Goal: Task Accomplishment & Management: Complete application form

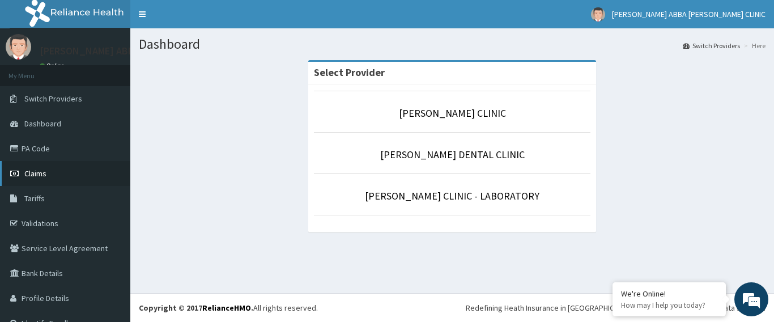
click at [31, 178] on span "Claims" at bounding box center [35, 173] width 22 height 10
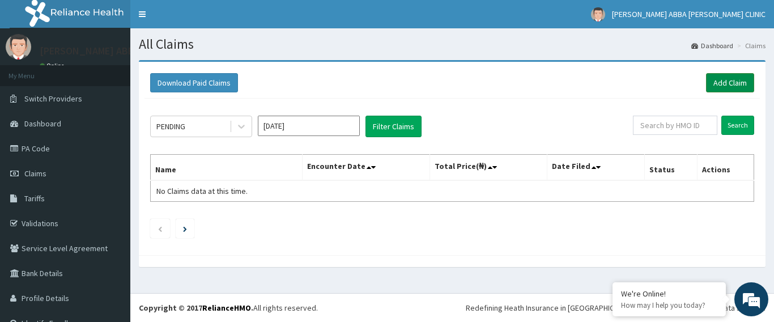
click at [713, 83] on link "Add Claim" at bounding box center [730, 82] width 48 height 19
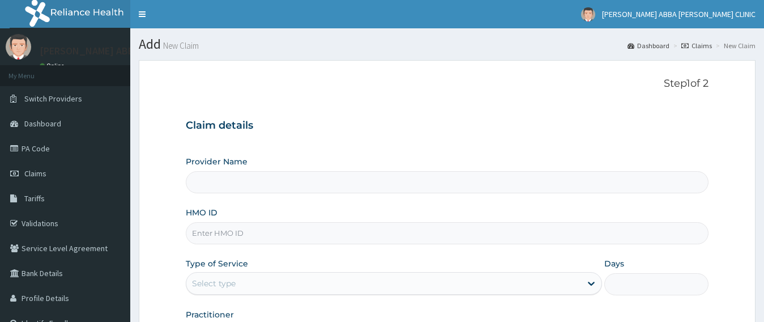
type input "[PERSON_NAME] CLINIC"
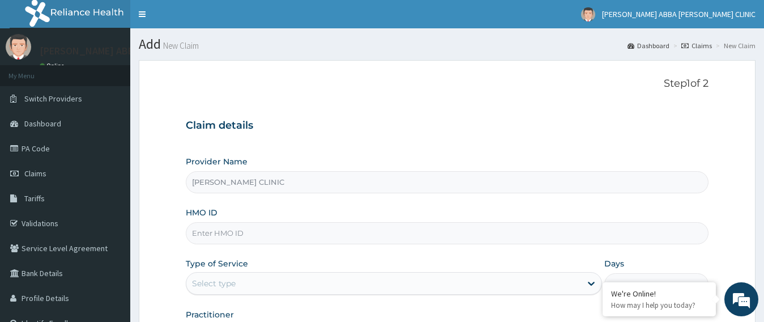
click at [316, 233] on input "HMO ID" at bounding box center [448, 233] width 524 height 22
type input "RLD/10042/B"
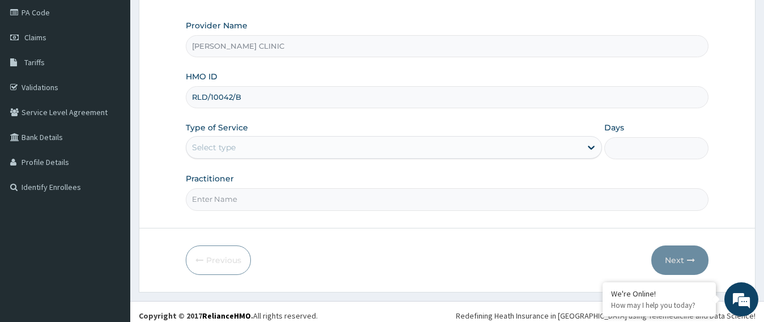
scroll to position [144, 0]
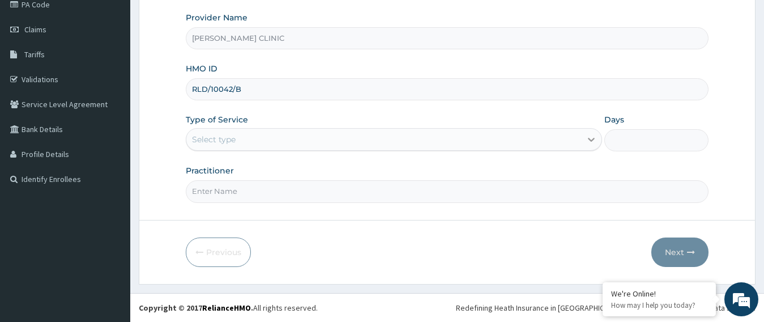
click at [592, 136] on icon at bounding box center [591, 139] width 11 height 11
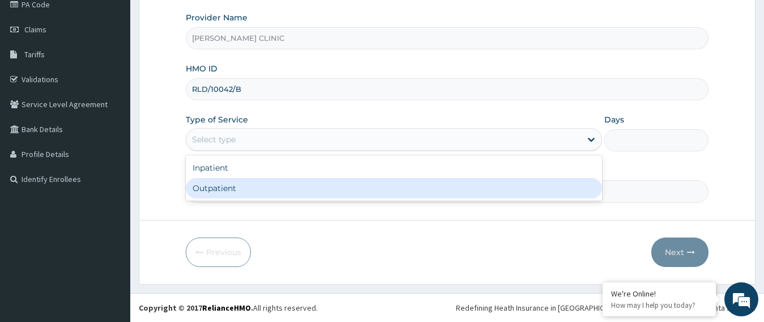
click at [552, 191] on div "Outpatient" at bounding box center [394, 188] width 417 height 20
type input "1"
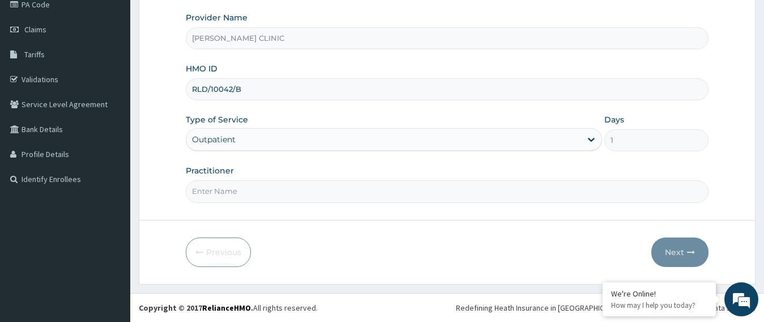
click at [518, 192] on input "Practitioner" at bounding box center [448, 191] width 524 height 22
type input "[PERSON_NAME]"
click at [686, 256] on button "Next" at bounding box center [680, 251] width 57 height 29
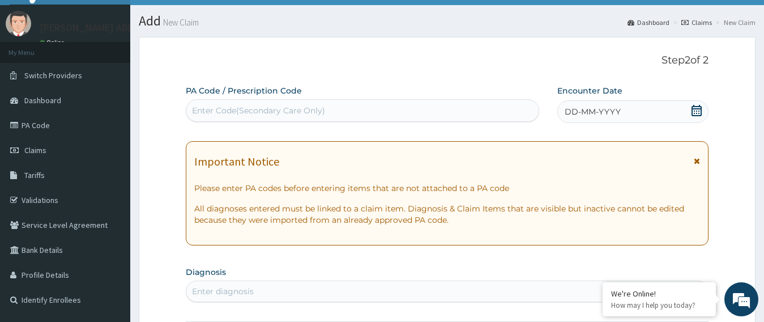
scroll to position [0, 0]
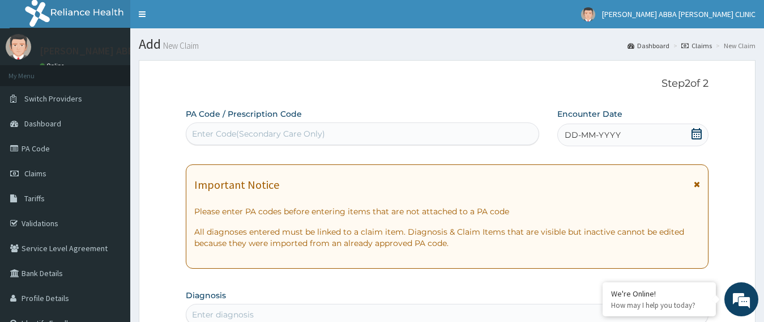
click at [450, 137] on div "Enter Code(Secondary Care Only)" at bounding box center [362, 134] width 352 height 18
click at [698, 137] on icon at bounding box center [696, 133] width 11 height 11
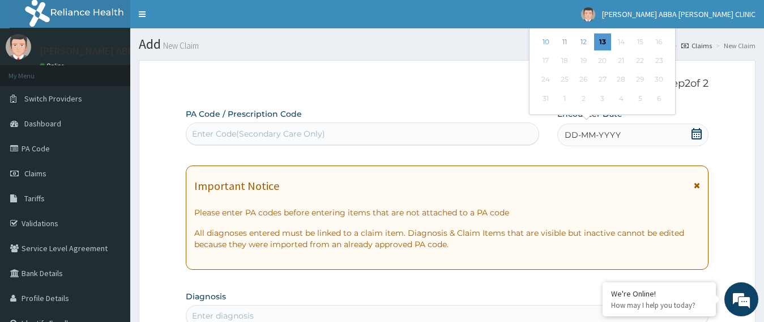
click at [696, 136] on icon at bounding box center [696, 133] width 11 height 11
click at [721, 109] on div "Previous Month [DATE] Su Mo Tu We Th Fr Sa 27 28 29 30 31 1 2 3 4 5 6 7 8 9 10 …" at bounding box center [625, 34] width 193 height 167
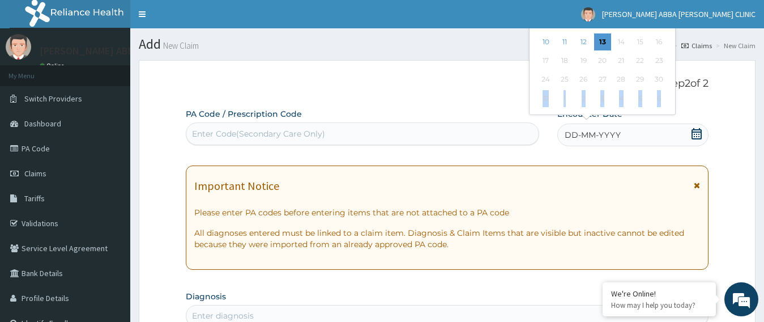
click at [721, 109] on div "Previous Month [DATE] Su Mo Tu We Th Fr Sa 27 28 29 30 31 1 2 3 4 5 6 7 8 9 10 …" at bounding box center [625, 34] width 193 height 167
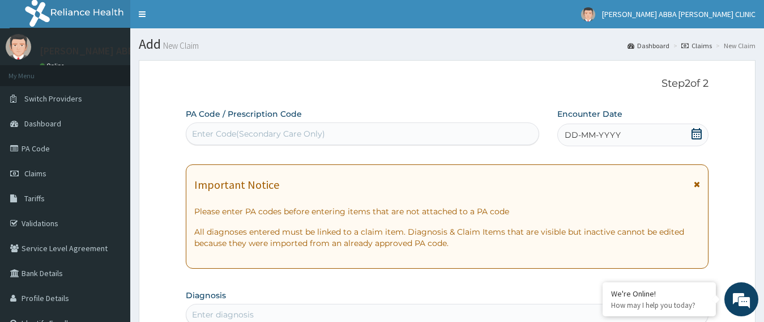
click at [695, 135] on icon at bounding box center [696, 133] width 11 height 11
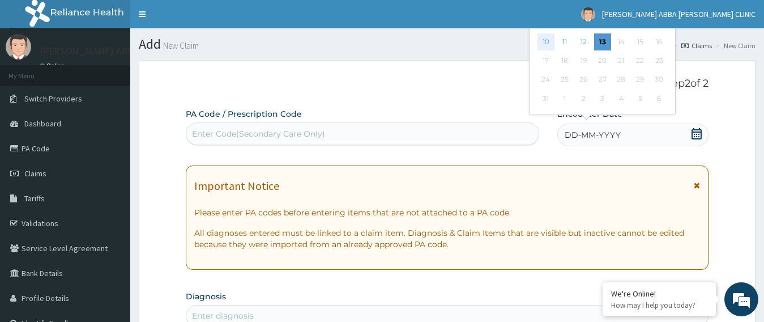
click at [545, 46] on div "10" at bounding box center [546, 41] width 17 height 17
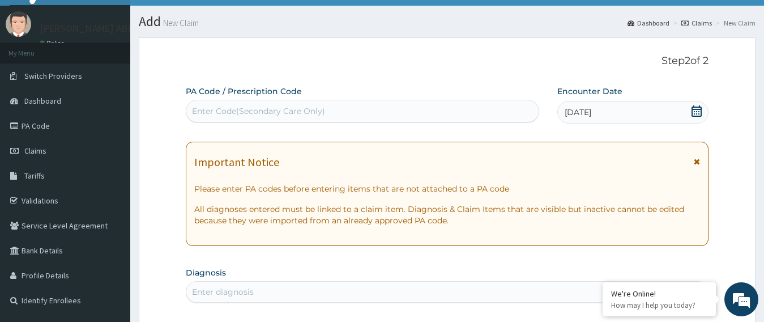
scroll to position [113, 0]
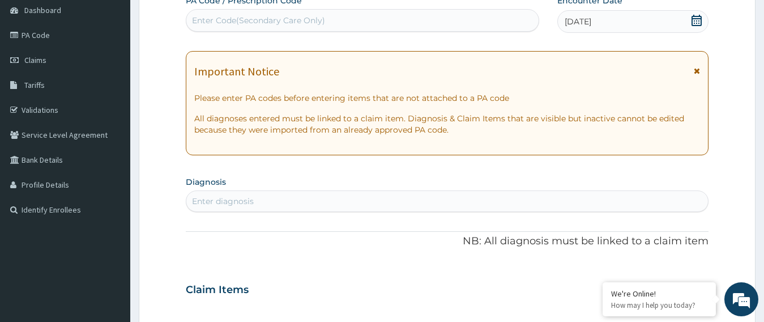
click at [486, 194] on div "Enter diagnosis" at bounding box center [447, 201] width 522 height 18
type input "PLASMOD"
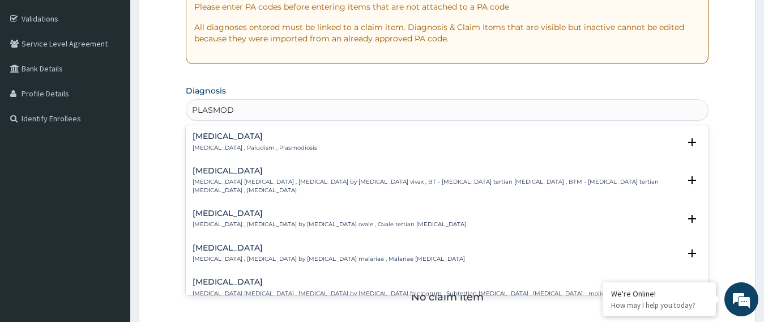
scroll to position [227, 0]
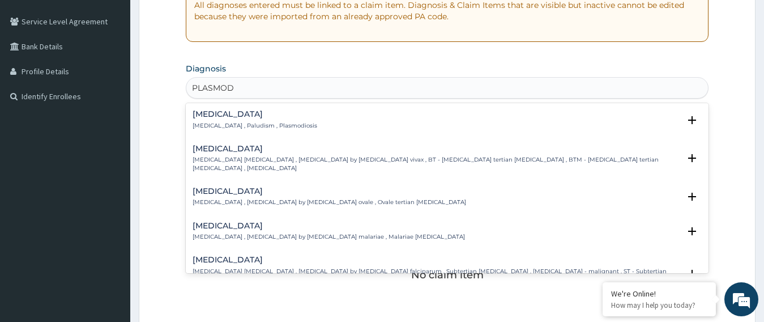
click at [652, 268] on p "[MEDICAL_DATA] [MEDICAL_DATA] , [MEDICAL_DATA] by [MEDICAL_DATA] falciparum , S…" at bounding box center [437, 279] width 488 height 24
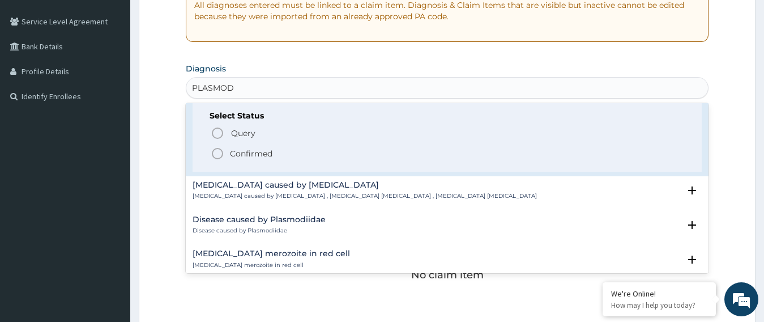
scroll to position [204, 0]
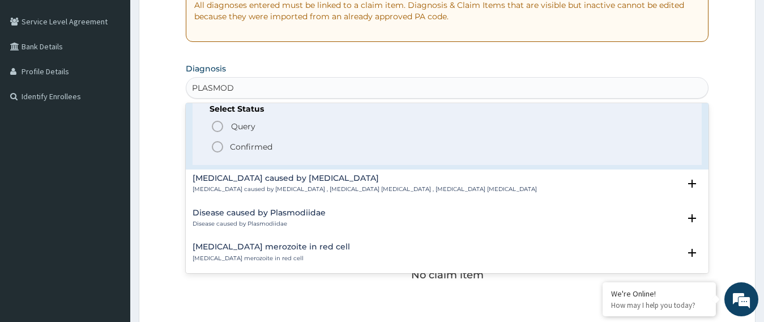
click at [219, 140] on icon "status option filled" at bounding box center [218, 147] width 14 height 14
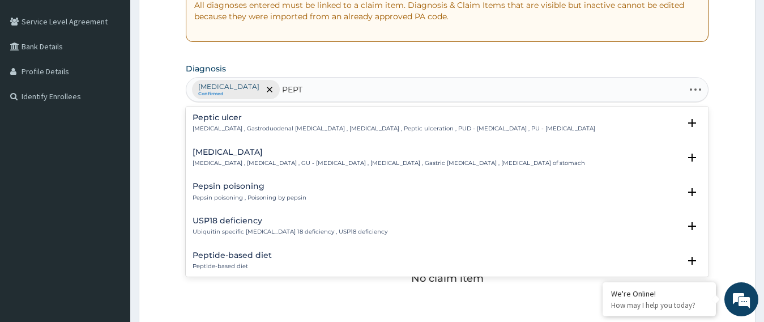
type input "PEPTI"
click at [275, 124] on div "[MEDICAL_DATA] [MEDICAL_DATA] , Gastroduodenal [MEDICAL_DATA] , [MEDICAL_DATA] …" at bounding box center [394, 123] width 403 height 20
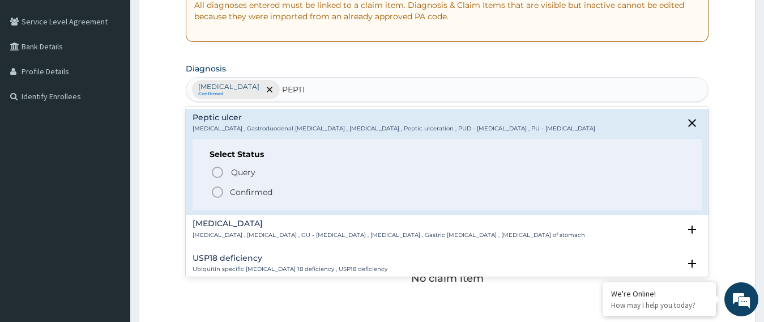
click at [216, 194] on icon "status option filled" at bounding box center [218, 192] width 14 height 14
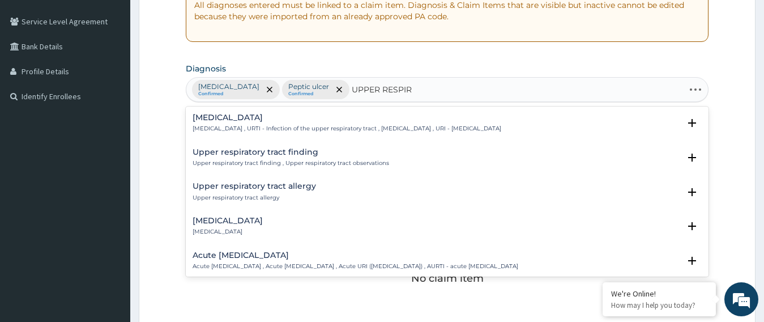
type input "UPPER RESPIRA"
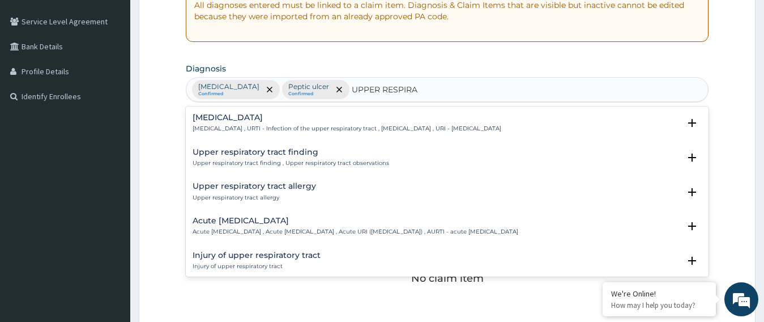
click at [250, 226] on div "Acute [MEDICAL_DATA] Acute [MEDICAL_DATA] , Acute [MEDICAL_DATA] , Acute URI ([…" at bounding box center [356, 226] width 326 height 20
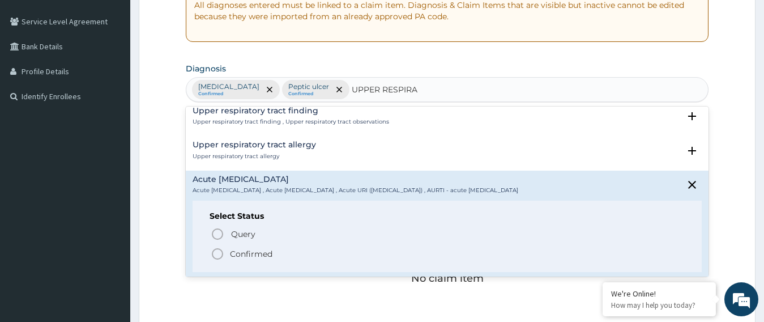
scroll to position [45, 0]
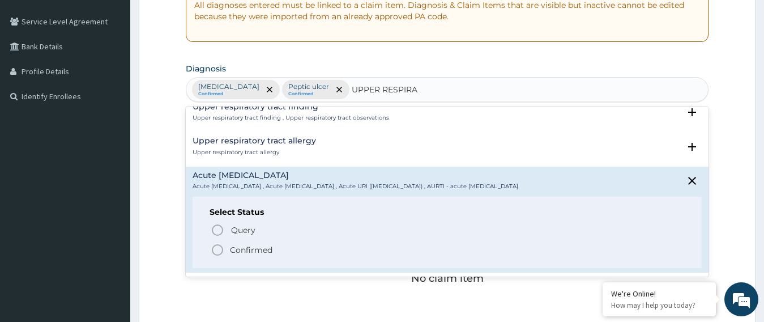
click at [214, 251] on icon "status option filled" at bounding box center [218, 250] width 14 height 14
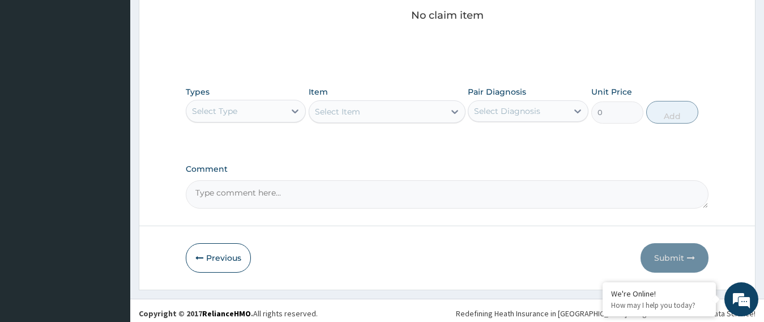
scroll to position [495, 0]
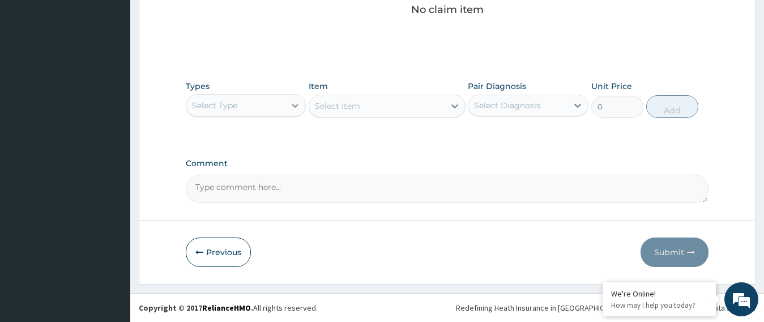
click at [294, 104] on icon at bounding box center [295, 105] width 11 height 11
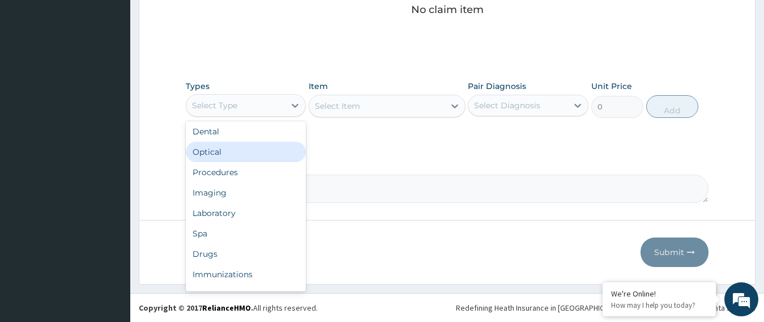
scroll to position [0, 0]
click at [453, 106] on div "Select Item" at bounding box center [387, 106] width 157 height 23
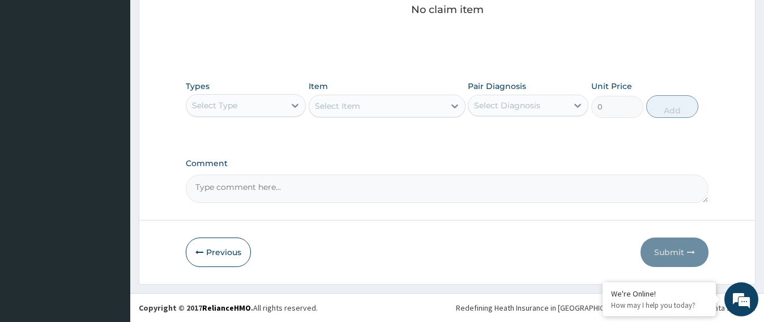
click at [453, 106] on div "Select Item" at bounding box center [387, 106] width 157 height 23
click at [294, 102] on icon at bounding box center [295, 105] width 11 height 11
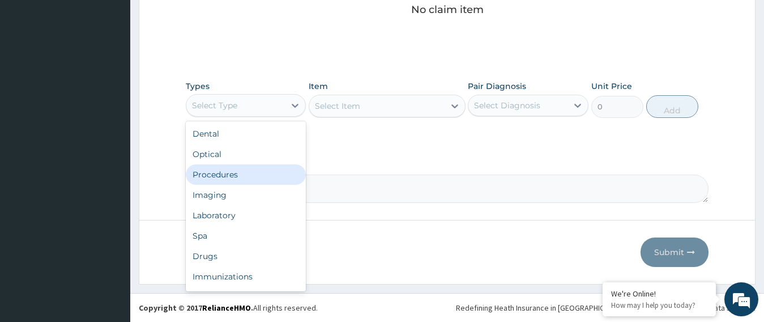
click at [266, 176] on div "Procedures" at bounding box center [246, 174] width 121 height 20
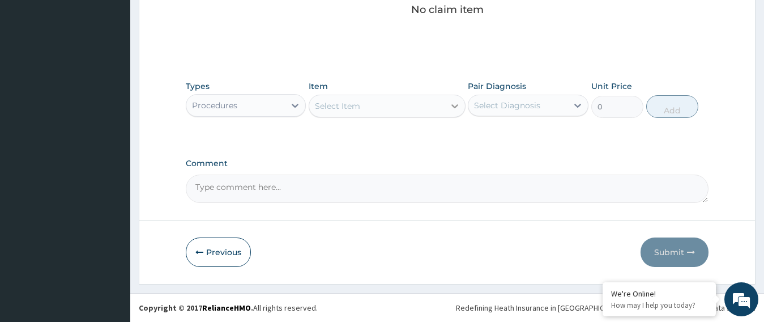
click at [453, 108] on icon at bounding box center [454, 105] width 11 height 11
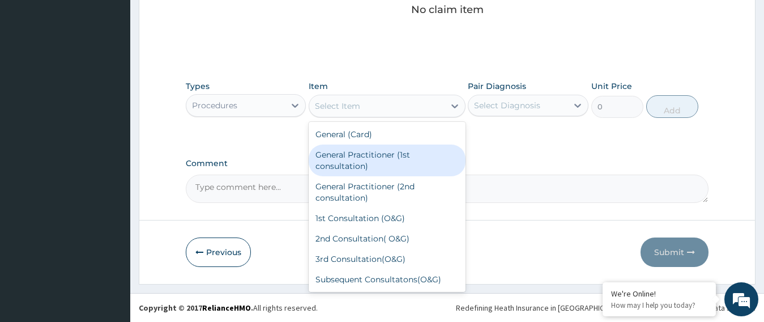
click at [382, 166] on div "General Practitioner (1st consultation)" at bounding box center [387, 160] width 157 height 32
type input "1500"
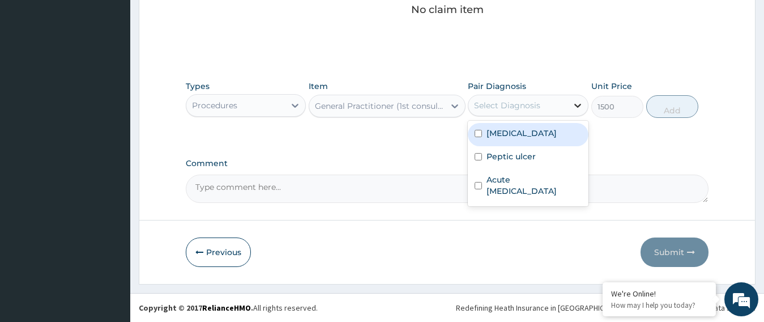
click at [576, 104] on icon at bounding box center [577, 105] width 11 height 11
click at [478, 142] on div "[MEDICAL_DATA]" at bounding box center [528, 134] width 121 height 23
checkbox input "true"
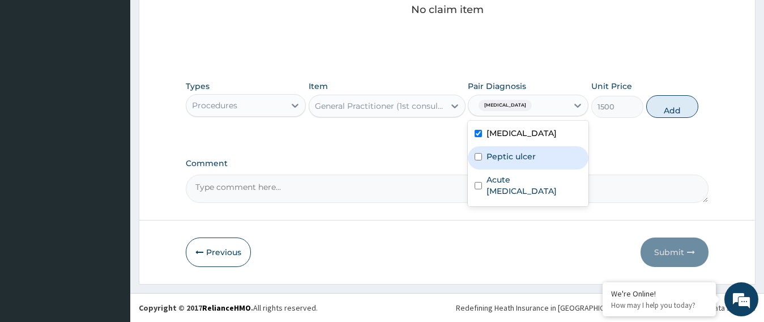
click at [479, 156] on input "checkbox" at bounding box center [478, 156] width 7 height 7
checkbox input "true"
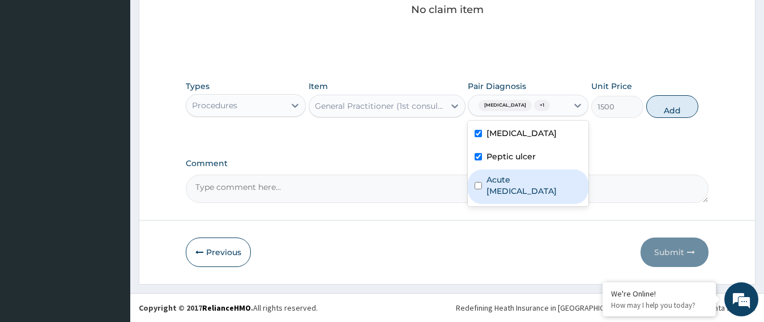
click at [481, 187] on input "checkbox" at bounding box center [478, 185] width 7 height 7
checkbox input "true"
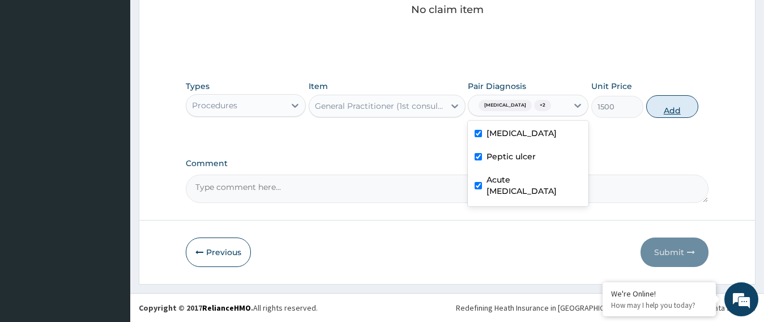
click at [661, 105] on button "Add" at bounding box center [673, 106] width 52 height 23
type input "0"
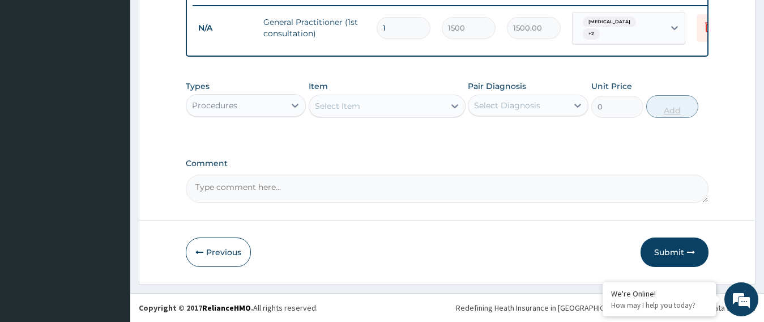
scroll to position [456, 0]
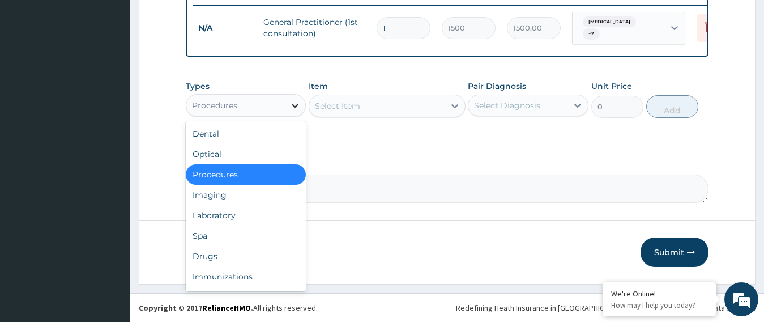
click at [296, 104] on icon at bounding box center [295, 105] width 11 height 11
click at [248, 216] on div "Laboratory" at bounding box center [246, 215] width 121 height 20
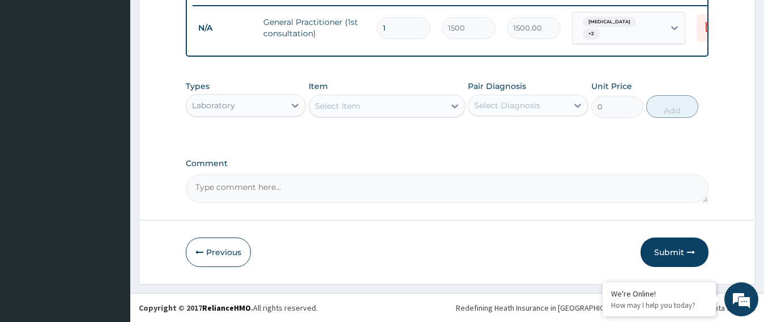
click at [444, 104] on div "Select Item" at bounding box center [376, 106] width 135 height 18
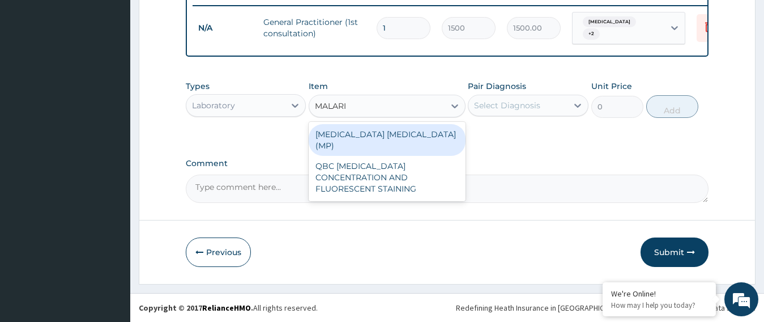
type input "[MEDICAL_DATA]"
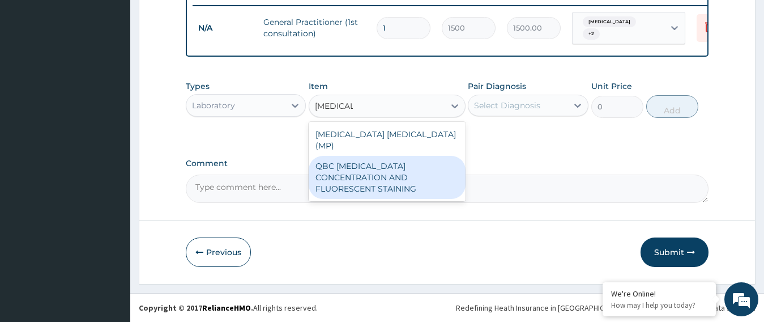
click at [419, 165] on div "QBC [MEDICAL_DATA] CONCENTRATION AND FLUORESCENT STAINING" at bounding box center [387, 177] width 157 height 43
type input "1200"
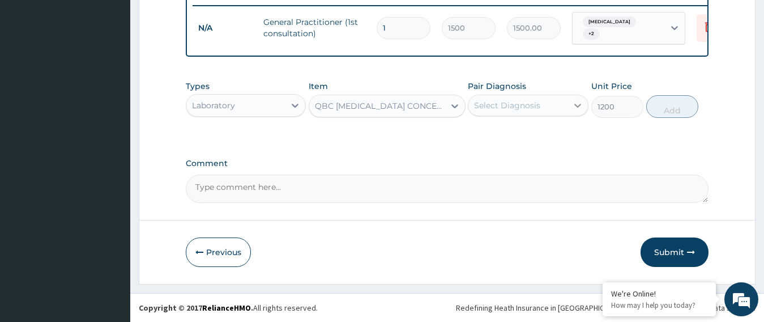
click at [576, 105] on icon at bounding box center [578, 106] width 7 height 4
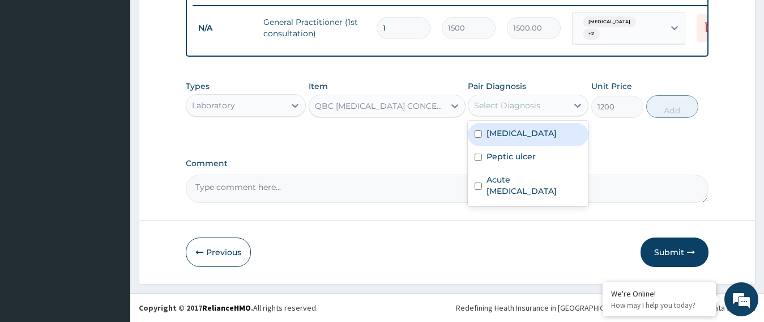
click at [554, 129] on label "[MEDICAL_DATA]" at bounding box center [522, 132] width 70 height 11
checkbox input "true"
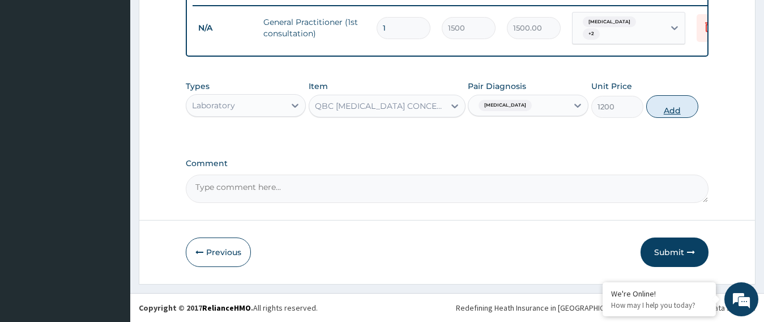
click at [676, 111] on button "Add" at bounding box center [673, 106] width 52 height 23
type input "0"
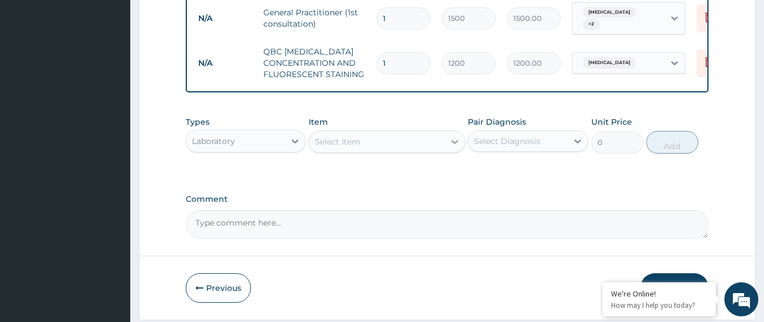
click at [453, 147] on icon at bounding box center [454, 141] width 11 height 11
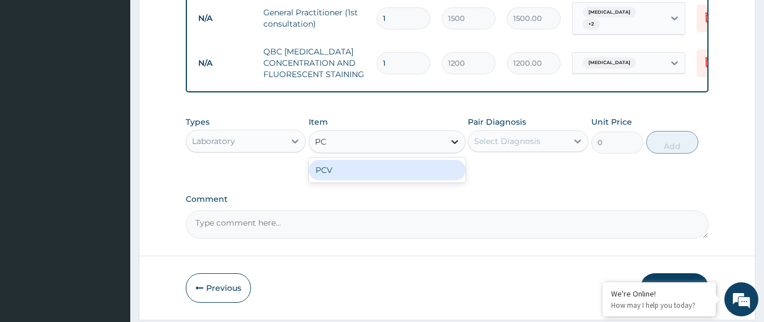
type input "PCV"
click at [434, 180] on div "PCV" at bounding box center [387, 170] width 157 height 20
type input "400"
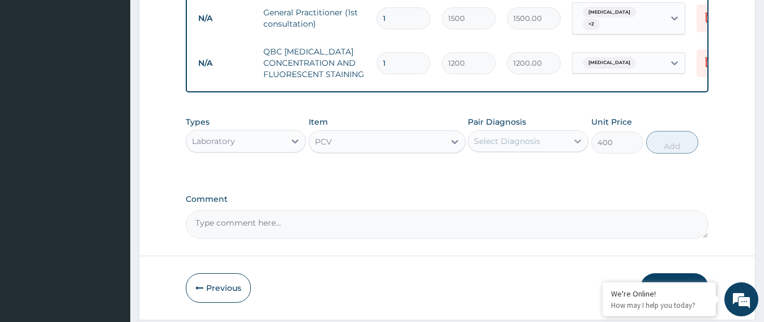
click at [575, 147] on icon at bounding box center [577, 140] width 11 height 11
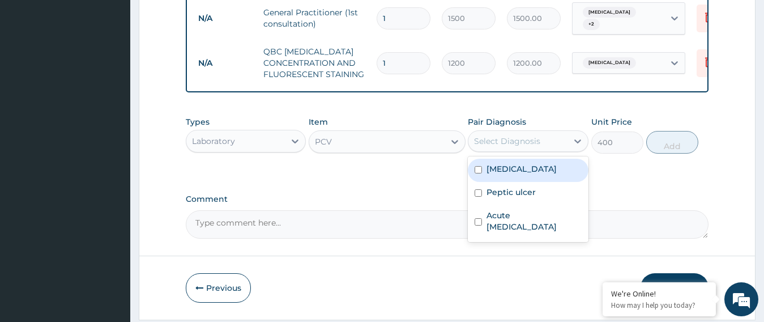
click at [557, 175] on label "[MEDICAL_DATA]" at bounding box center [522, 168] width 70 height 11
checkbox input "true"
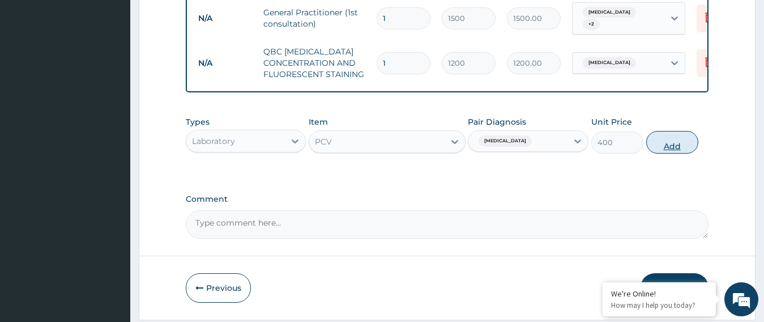
click at [670, 153] on button "Add" at bounding box center [673, 142] width 52 height 23
type input "0"
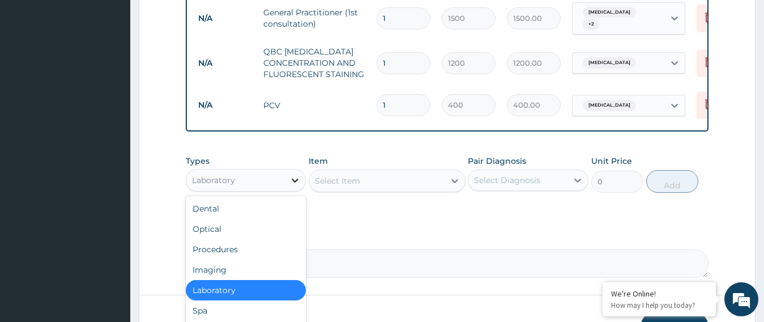
click at [295, 186] on icon at bounding box center [295, 180] width 11 height 11
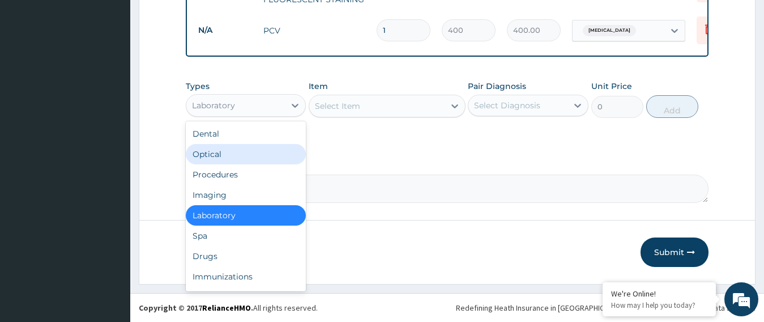
scroll to position [540, 0]
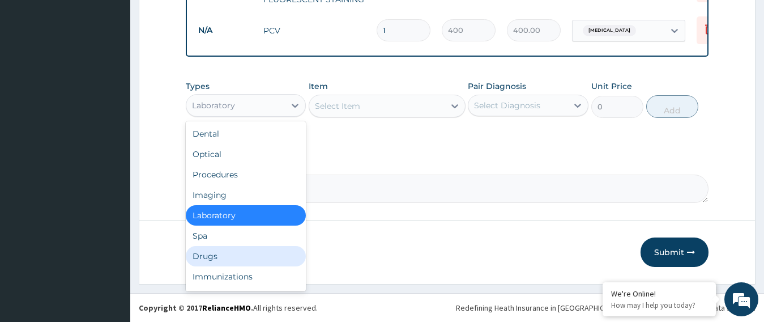
click at [252, 256] on div "Drugs" at bounding box center [246, 256] width 121 height 20
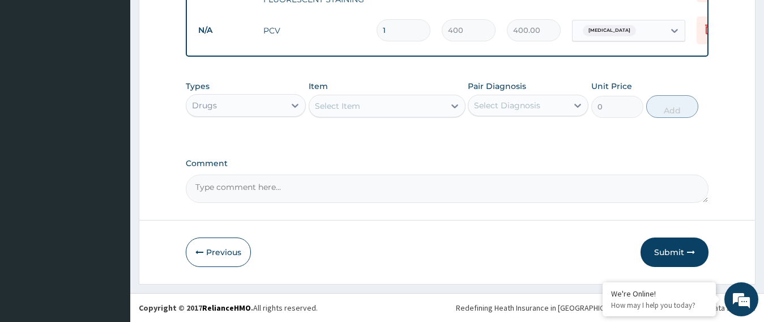
click at [454, 107] on icon at bounding box center [455, 106] width 7 height 4
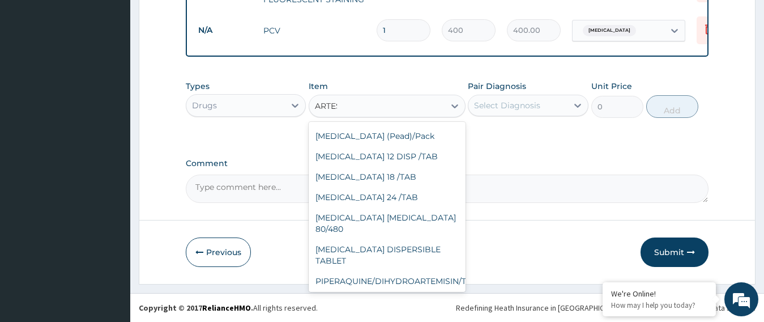
scroll to position [0, 0]
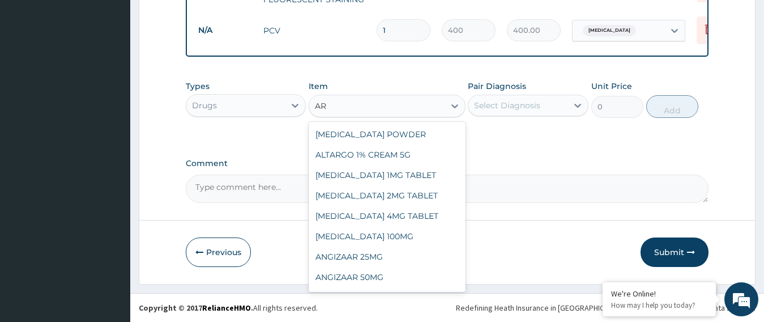
type input "ART"
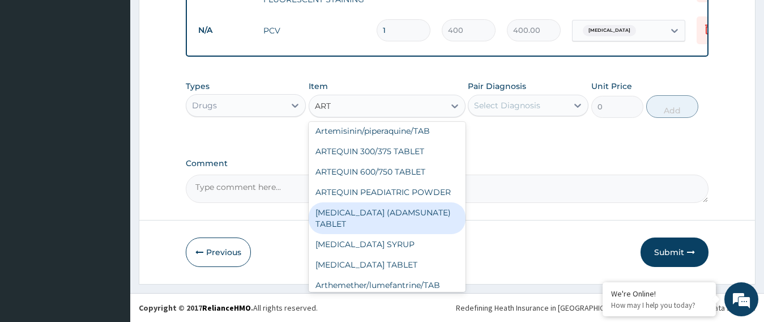
scroll to position [113, 0]
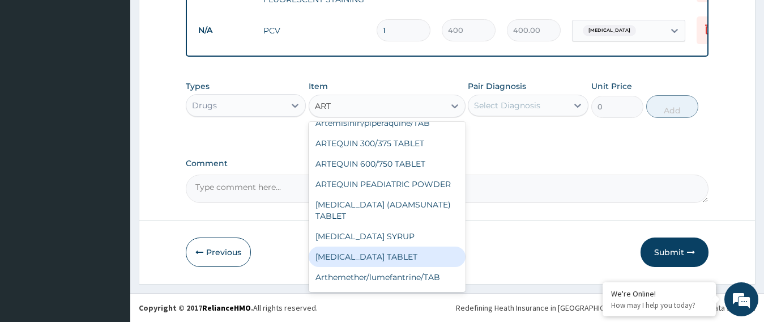
click at [401, 267] on div "[MEDICAL_DATA] TABLET" at bounding box center [387, 256] width 157 height 20
type input "26.25"
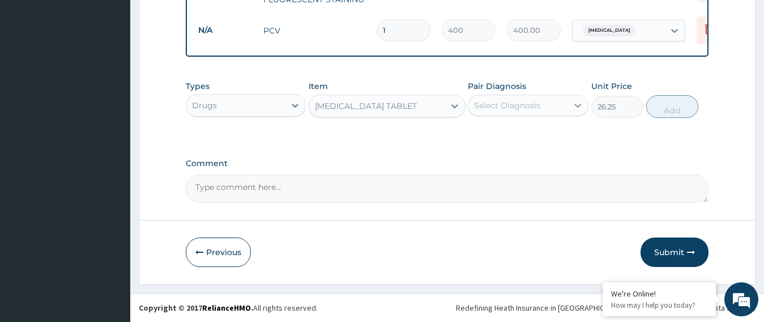
click at [580, 105] on icon at bounding box center [578, 106] width 7 height 4
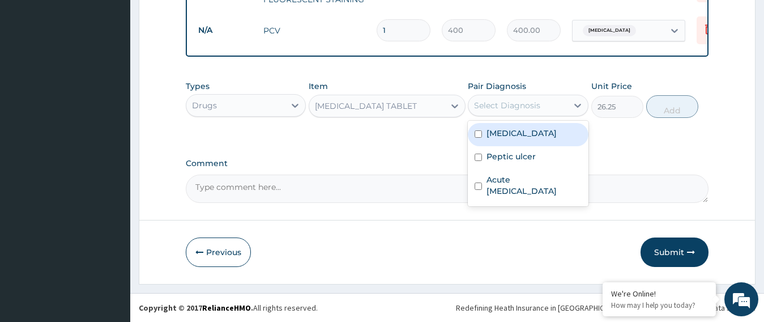
click at [557, 131] on label "[MEDICAL_DATA]" at bounding box center [522, 132] width 70 height 11
checkbox input "true"
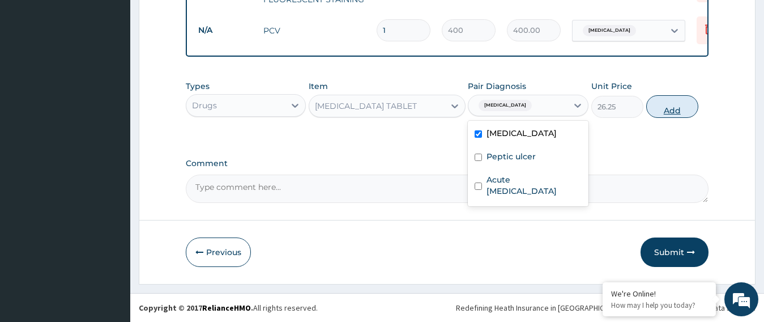
click at [671, 108] on button "Add" at bounding box center [673, 106] width 52 height 23
type input "0"
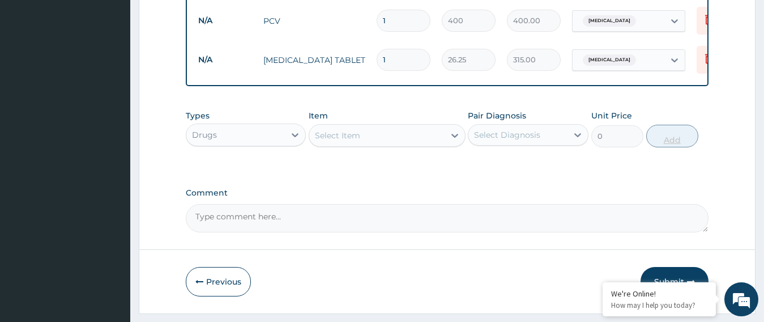
type input "12"
type input "315.00"
type input "12"
click at [448, 144] on div at bounding box center [455, 135] width 20 height 20
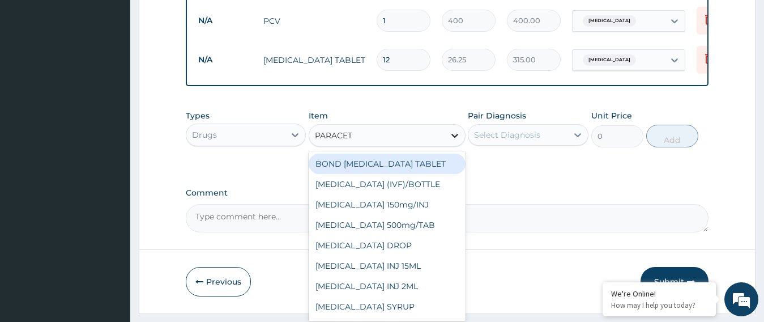
type input "PARACETA"
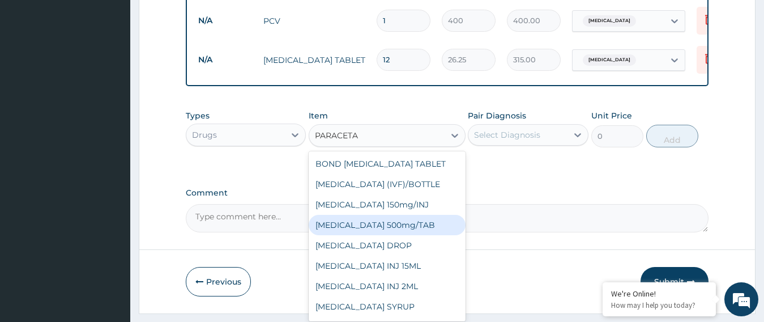
click at [415, 235] on div "[MEDICAL_DATA] 500mg/TAB" at bounding box center [387, 225] width 157 height 20
type input "5.25"
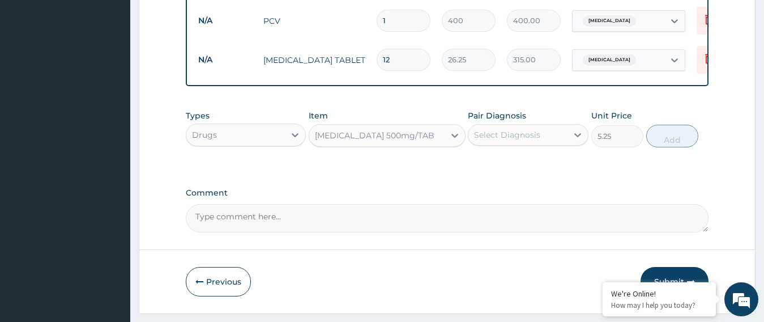
click at [532, 141] on div "Select Diagnosis" at bounding box center [507, 134] width 66 height 11
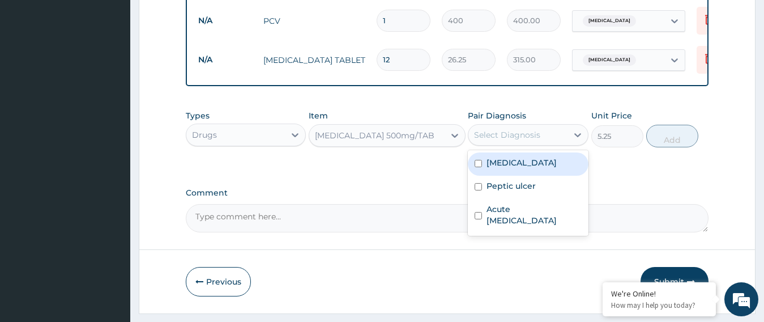
click at [522, 168] on label "[MEDICAL_DATA]" at bounding box center [522, 162] width 70 height 11
checkbox input "true"
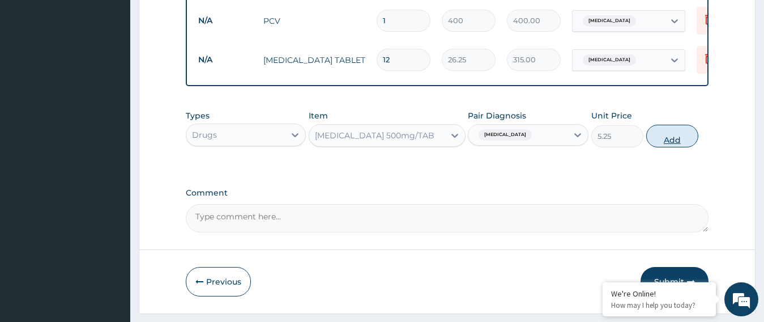
click at [671, 147] on button "Add" at bounding box center [673, 136] width 52 height 23
type input "0"
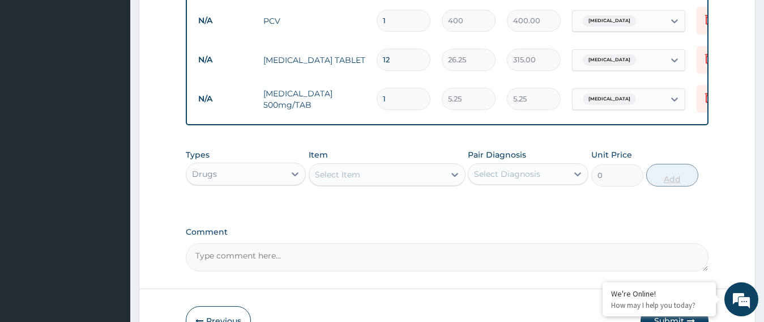
type input "18"
type input "94.50"
type input "18"
click at [453, 177] on icon at bounding box center [455, 175] width 7 height 4
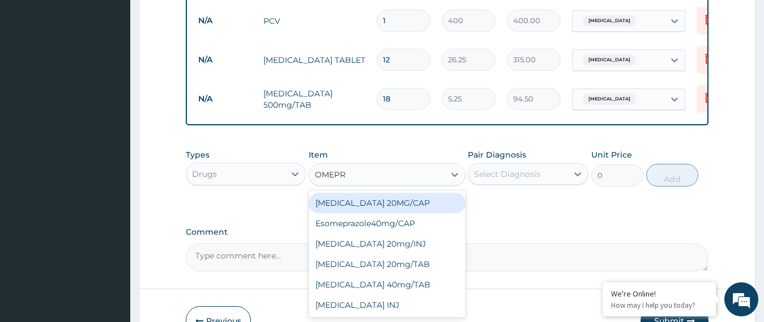
type input "OMEPRA"
click at [436, 211] on div "[MEDICAL_DATA] 20MG/CAP" at bounding box center [387, 203] width 157 height 20
type input "23.62"
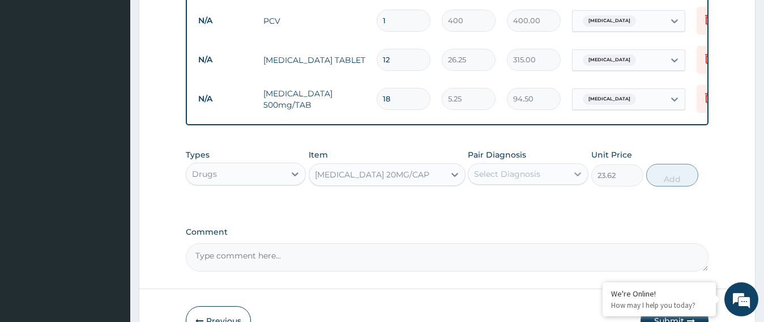
click at [575, 180] on icon at bounding box center [577, 173] width 11 height 11
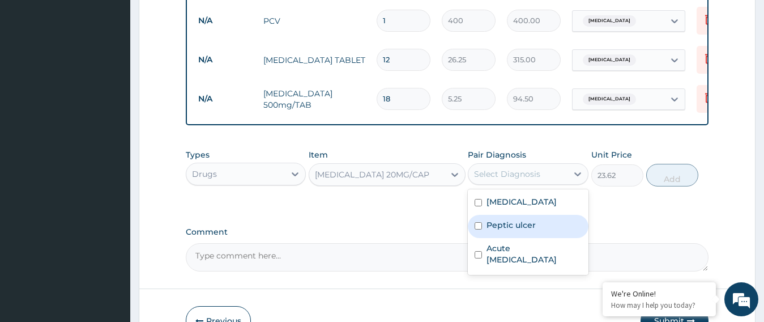
click at [525, 231] on label "Peptic ulcer" at bounding box center [511, 224] width 49 height 11
checkbox input "true"
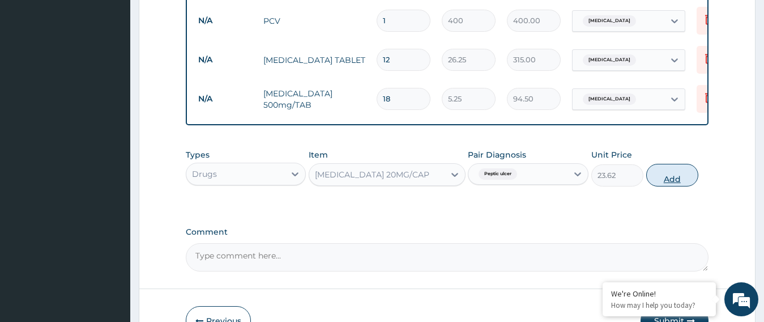
click at [674, 186] on button "Add" at bounding box center [673, 175] width 52 height 23
type input "0"
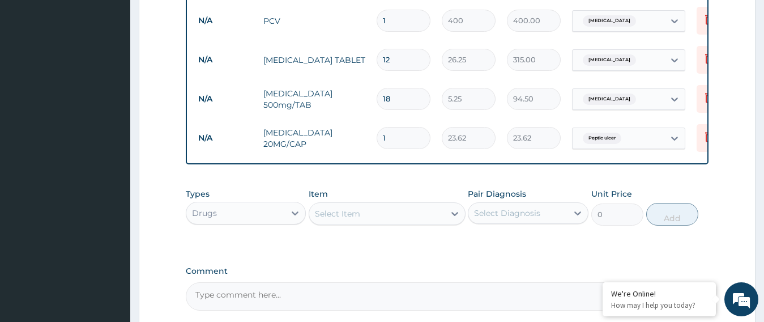
type input "14"
type input "330.68"
type input "14"
click at [355, 219] on div "Select Item" at bounding box center [337, 213] width 45 height 11
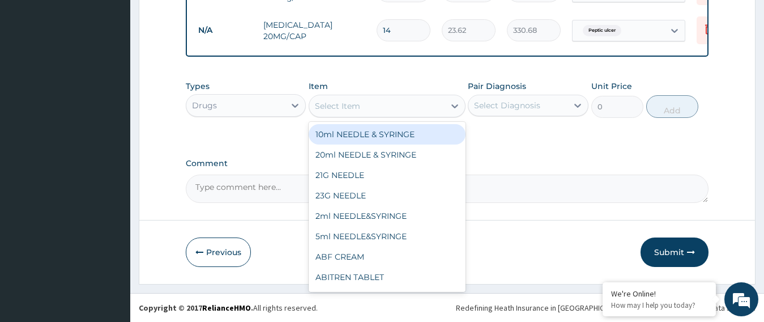
scroll to position [657, 0]
type input "GES"
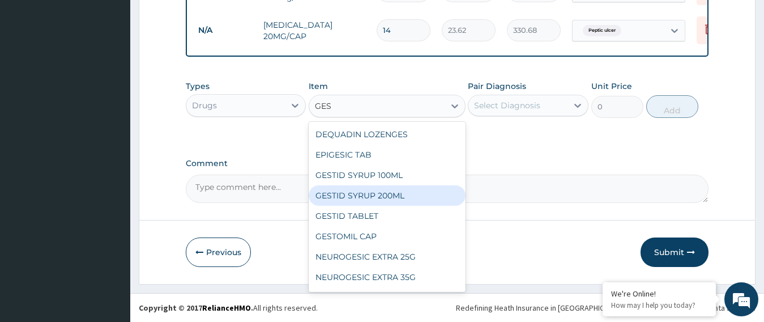
click at [403, 193] on div "GESTID SYRUP 200ML" at bounding box center [387, 195] width 157 height 20
type input "550"
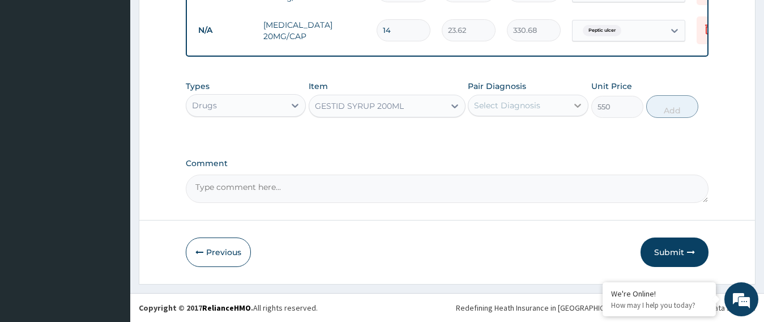
click at [576, 104] on icon at bounding box center [577, 105] width 11 height 11
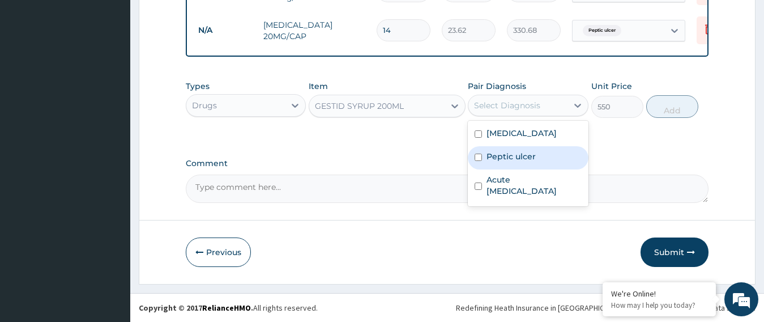
click at [543, 158] on div "Peptic ulcer" at bounding box center [528, 157] width 121 height 23
checkbox input "true"
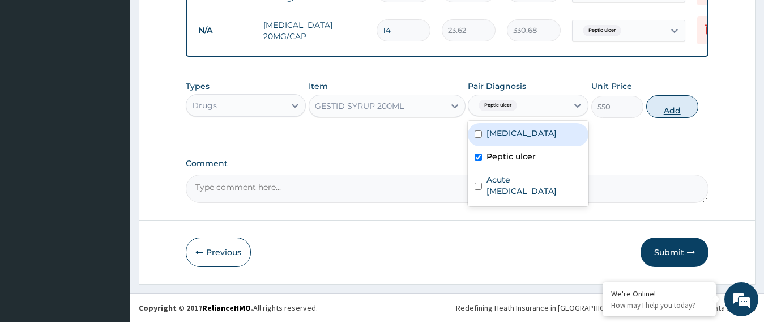
click at [679, 107] on button "Add" at bounding box center [673, 106] width 52 height 23
type input "0"
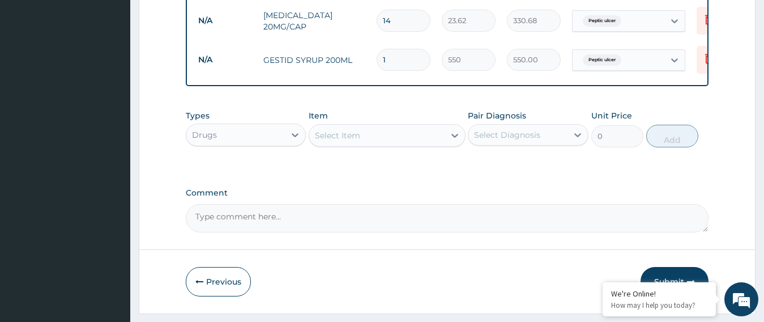
click at [363, 144] on div "Select Item" at bounding box center [376, 135] width 135 height 18
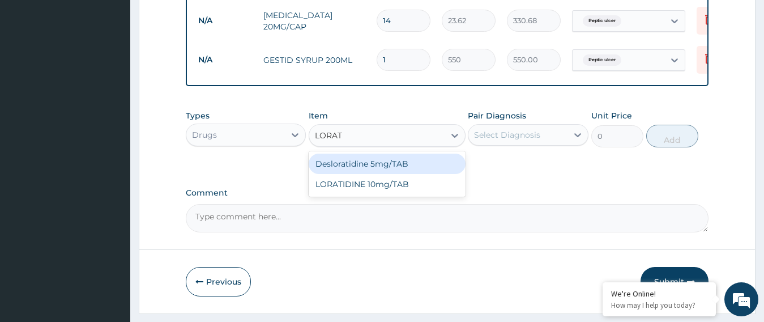
type input "LORATI"
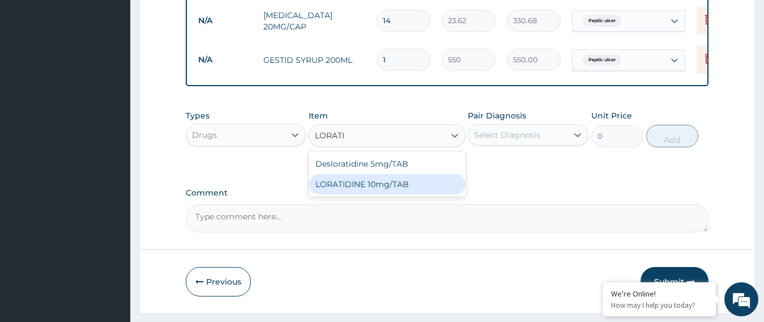
click at [365, 192] on div "LORATIDINE 10mg/TAB" at bounding box center [387, 184] width 157 height 20
type input "11.55"
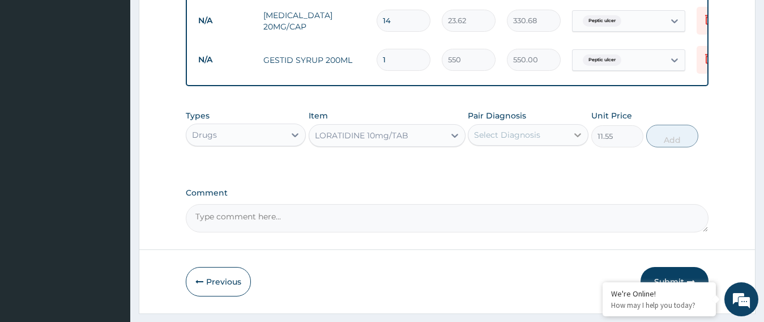
click at [575, 137] on icon at bounding box center [578, 135] width 7 height 4
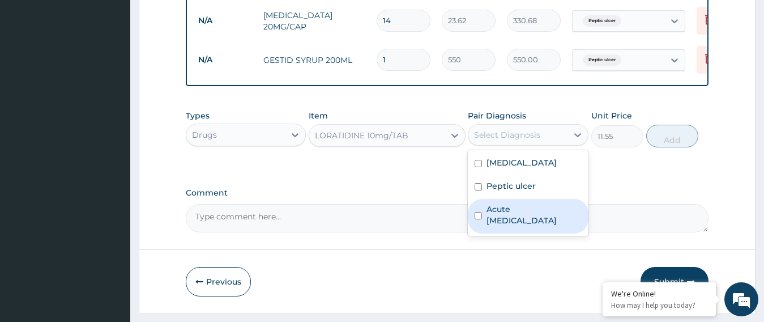
click at [521, 226] on label "Acute [MEDICAL_DATA]" at bounding box center [534, 214] width 95 height 23
checkbox input "true"
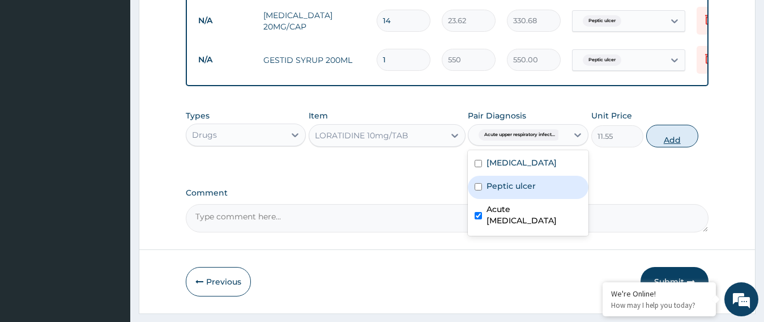
click at [675, 145] on button "Add" at bounding box center [673, 136] width 52 height 23
type input "0"
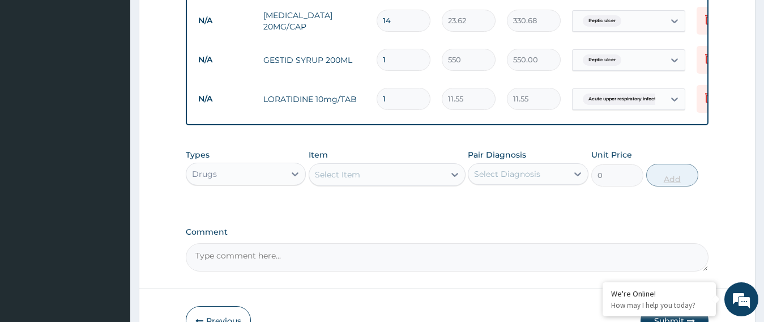
type input "10"
type input "115.50"
type input "10"
click at [453, 180] on icon at bounding box center [454, 174] width 11 height 11
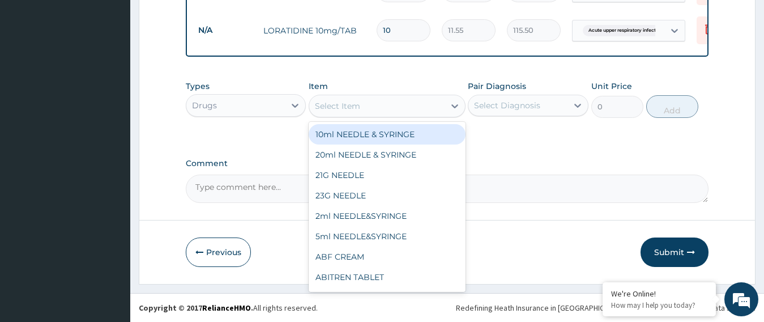
scroll to position [733, 0]
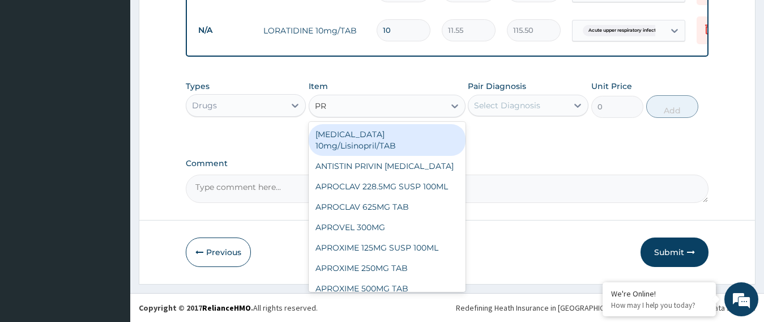
type input "PRE"
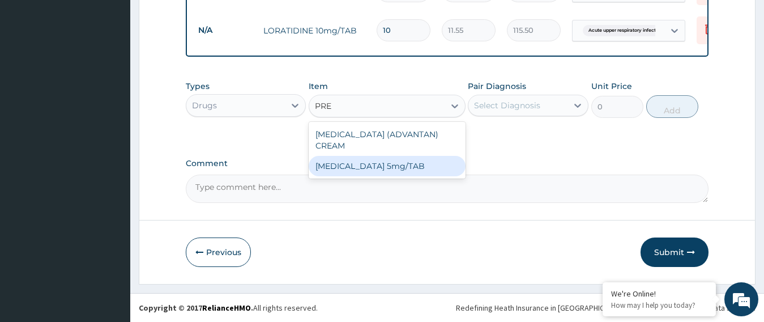
click at [431, 173] on div "[MEDICAL_DATA] 5mg/TAB" at bounding box center [387, 166] width 157 height 20
type input "3.15"
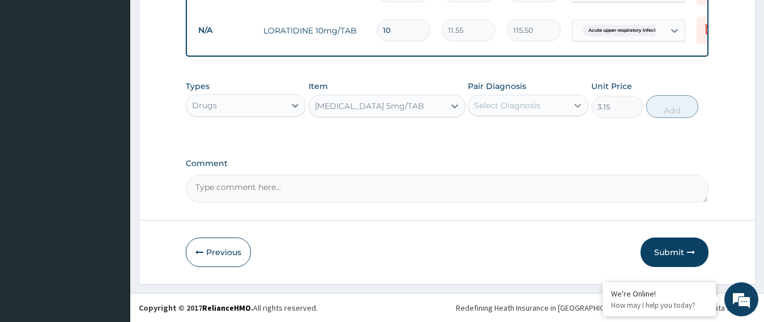
click at [573, 106] on icon at bounding box center [577, 105] width 11 height 11
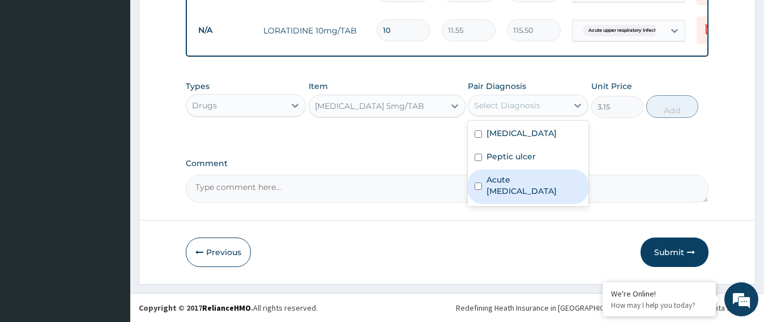
click at [526, 196] on label "Acute [MEDICAL_DATA]" at bounding box center [534, 185] width 95 height 23
checkbox input "true"
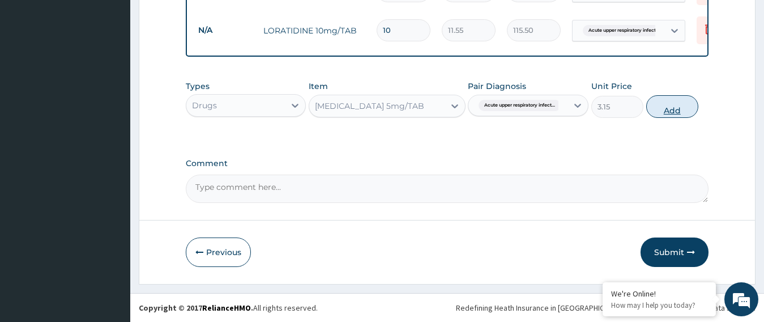
click at [677, 111] on button "Add" at bounding box center [673, 106] width 52 height 23
type input "0"
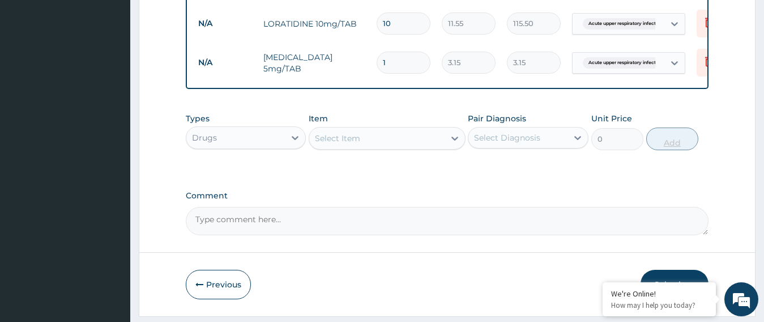
type input "10"
type input "31.50"
type input "10"
click at [454, 144] on icon at bounding box center [454, 138] width 11 height 11
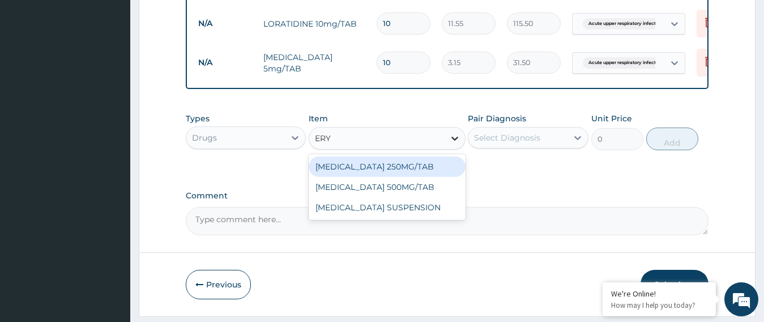
type input "ERYT"
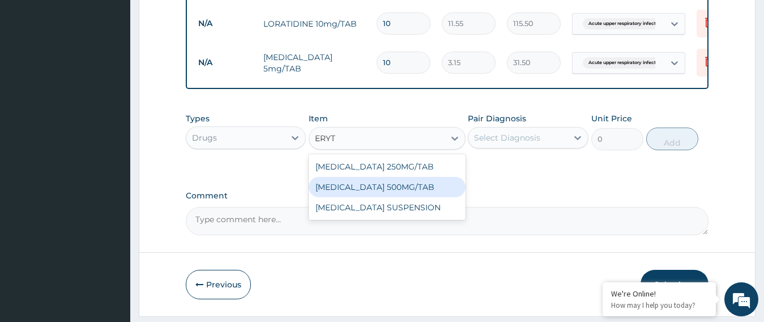
click at [423, 197] on div "[MEDICAL_DATA] 500MG/TAB" at bounding box center [387, 187] width 157 height 20
type input "50"
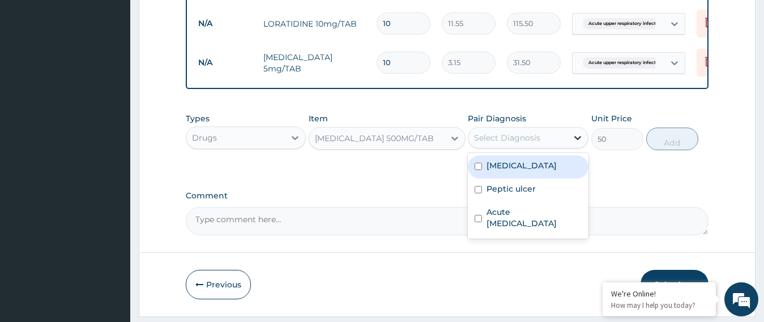
click at [578, 143] on icon at bounding box center [577, 137] width 11 height 11
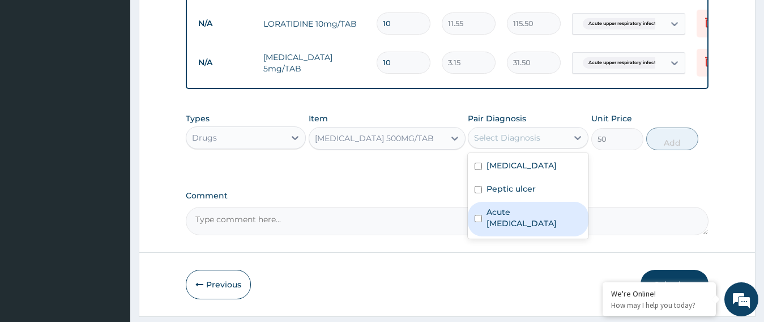
click at [526, 229] on label "Acute [MEDICAL_DATA]" at bounding box center [534, 217] width 95 height 23
checkbox input "true"
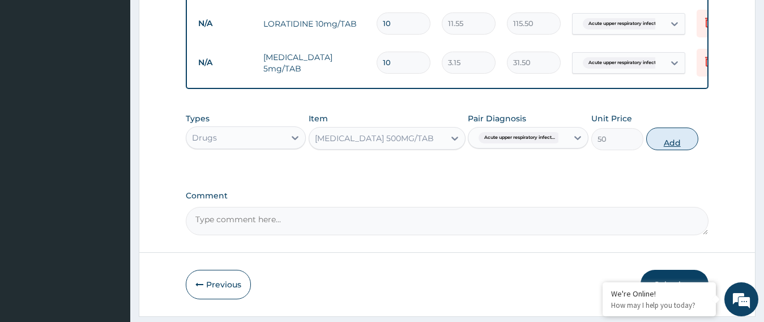
click at [682, 150] on button "Add" at bounding box center [673, 138] width 52 height 23
type input "0"
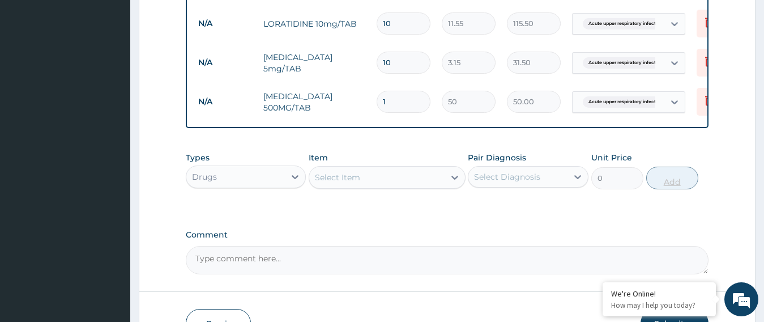
type input "10"
type input "500.00"
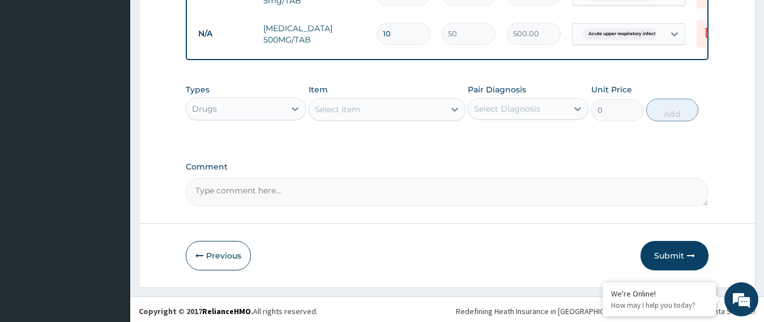
scroll to position [814, 0]
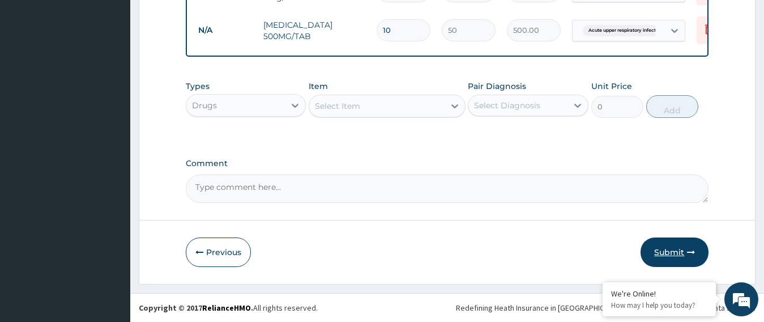
type input "10"
click at [675, 257] on button "Submit" at bounding box center [675, 251] width 68 height 29
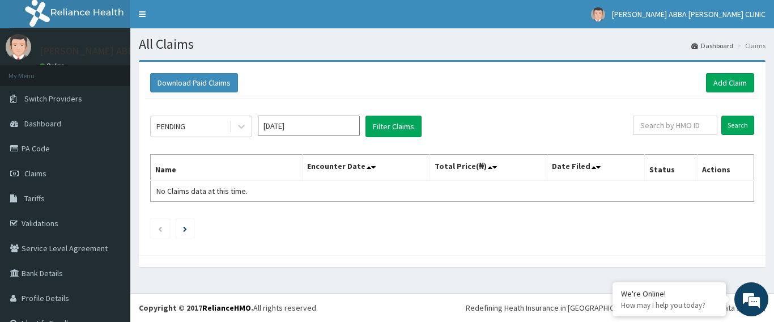
click at [389, 233] on ul at bounding box center [452, 228] width 604 height 19
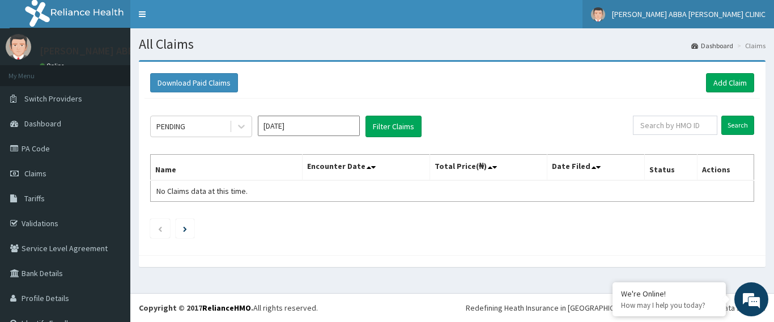
click at [708, 10] on span "[PERSON_NAME] ABBA [PERSON_NAME] CLINIC" at bounding box center [689, 14] width 154 height 10
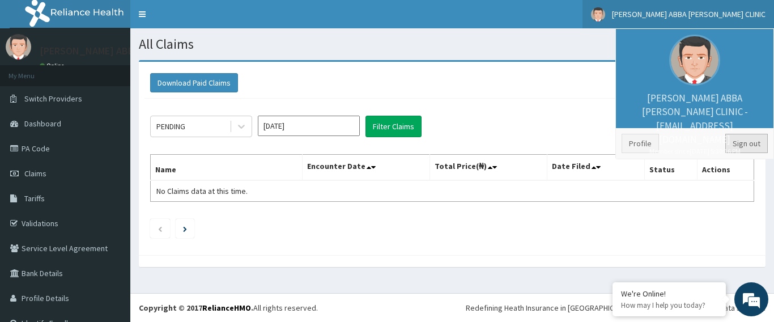
click at [736, 147] on link "Sign out" at bounding box center [746, 143] width 42 height 19
